Goal: Find specific page/section: Find specific page/section

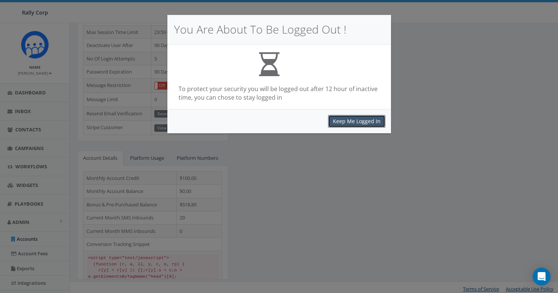
click at [350, 118] on button "Keep Me Logged In" at bounding box center [356, 121] width 57 height 13
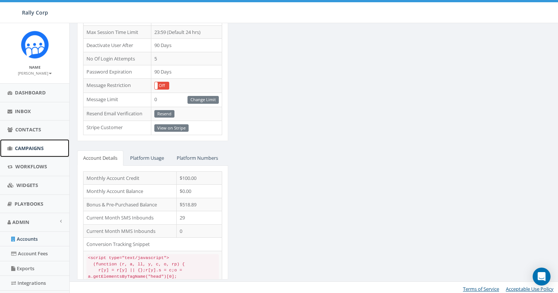
click at [28, 150] on span "Campaigns" at bounding box center [29, 148] width 29 height 7
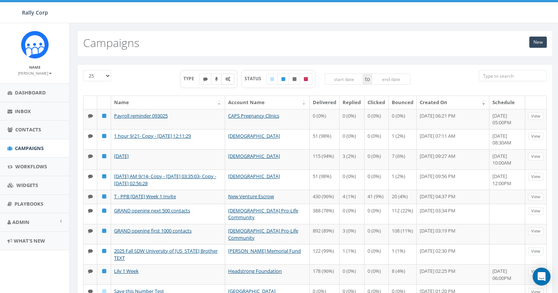
click at [227, 83] on label at bounding box center [227, 78] width 13 height 11
checkbox input "true"
